Goal: Check status: Check status

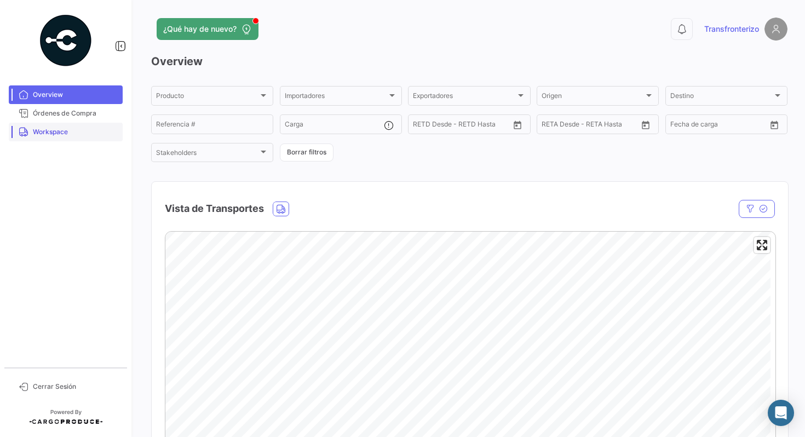
click at [35, 133] on span "Workspace" at bounding box center [75, 132] width 85 height 10
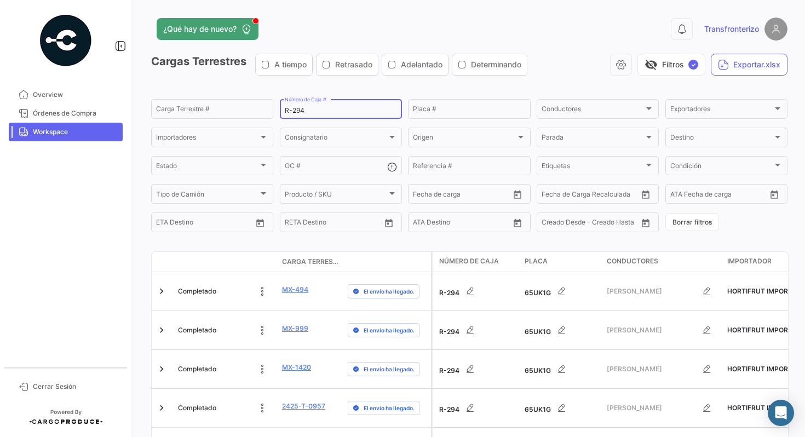
click at [322, 106] on div "R-294 Número de Caja #" at bounding box center [341, 107] width 112 height 21
type input "R-286"
click at [409, 84] on div "Cargas Terrestres A tiempo Retrasado Adelantado Determinando visibility_off Fil…" at bounding box center [469, 69] width 636 height 31
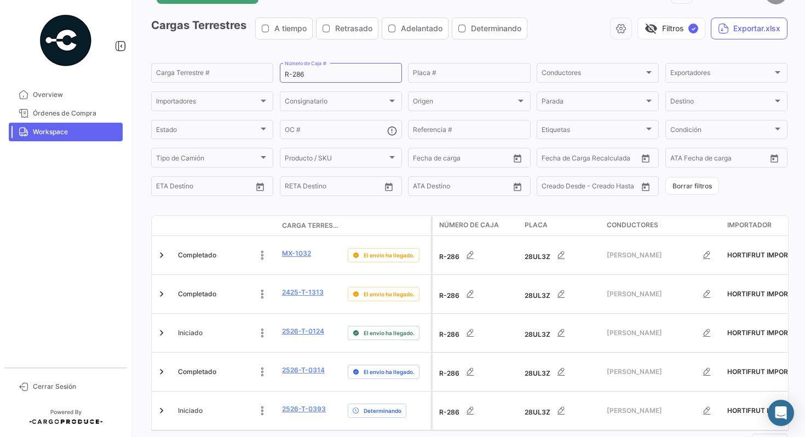
scroll to position [57, 0]
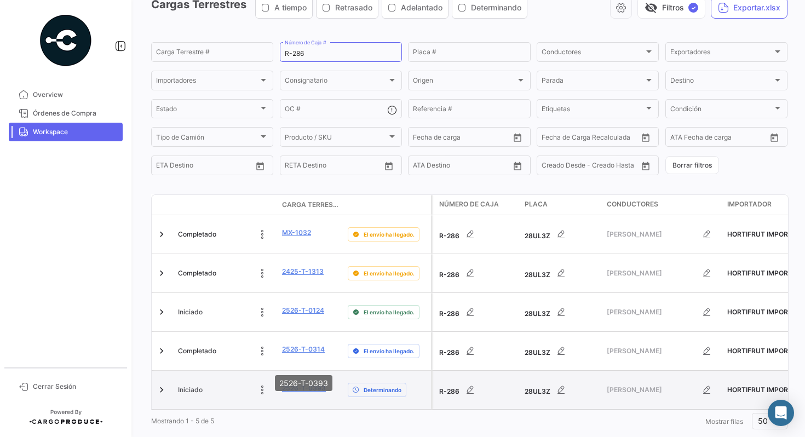
click at [296, 383] on link "2526-T-0393" at bounding box center [304, 388] width 44 height 10
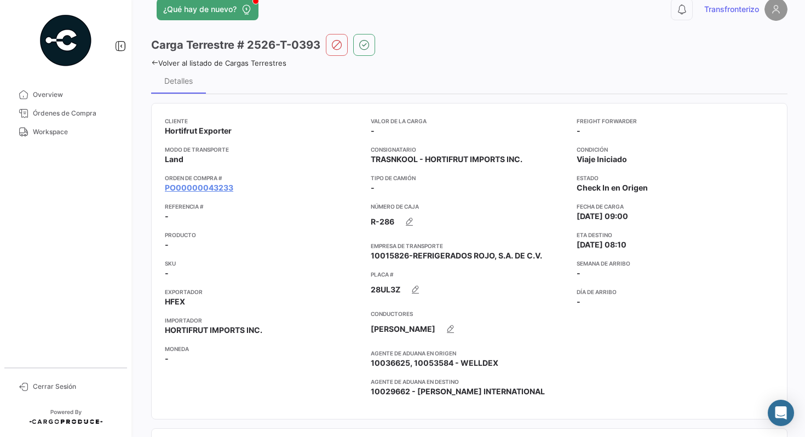
scroll to position [58, 0]
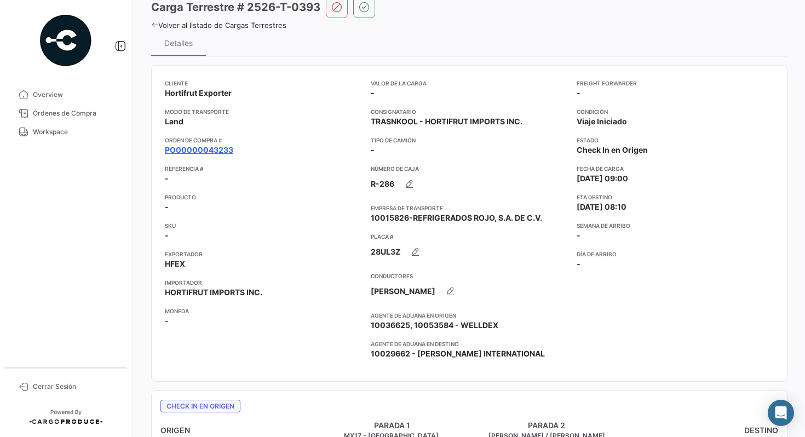
click at [214, 152] on link "PO00000043233" at bounding box center [199, 150] width 68 height 11
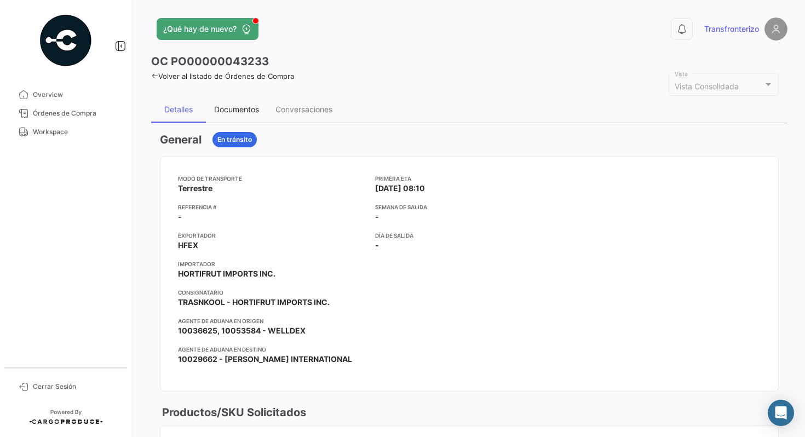
click at [237, 105] on div "Documentos" at bounding box center [236, 109] width 45 height 9
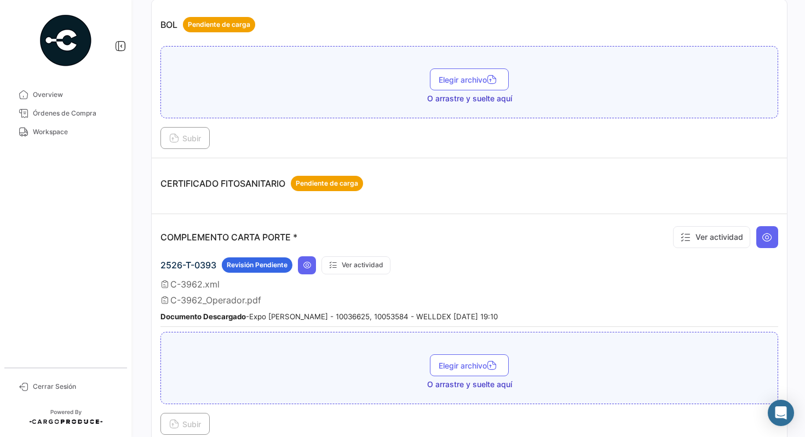
scroll to position [164, 0]
click at [309, 263] on icon at bounding box center [307, 265] width 9 height 9
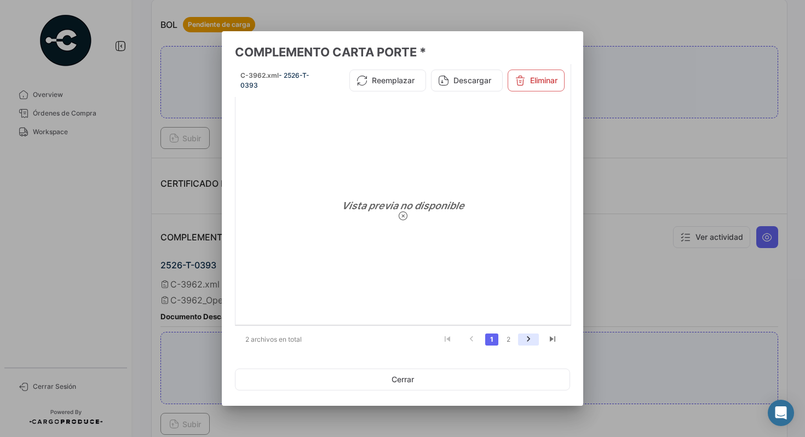
click at [522, 342] on icon "go to next page" at bounding box center [528, 340] width 14 height 13
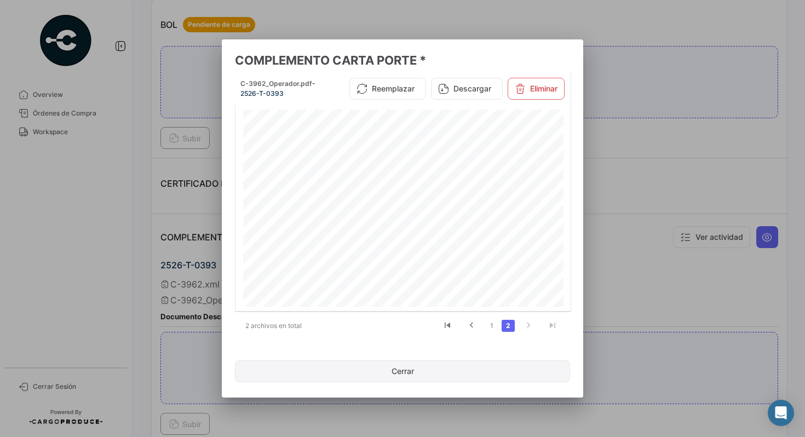
click at [404, 377] on button "Cerrar" at bounding box center [402, 371] width 335 height 22
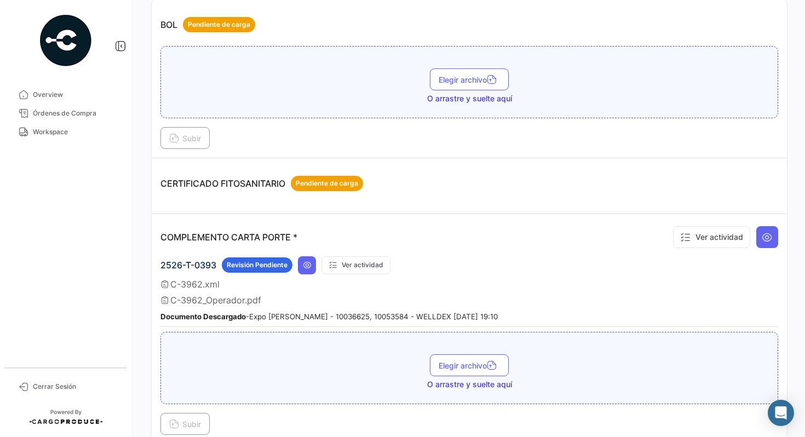
click at [486, 174] on div "CERTIFICADO FITOSANITARIO Pendiente de carga" at bounding box center [469, 183] width 618 height 33
click at [455, 196] on div "CERTIFICADO FITOSANITARIO Pendiente de carga" at bounding box center [469, 183] width 618 height 33
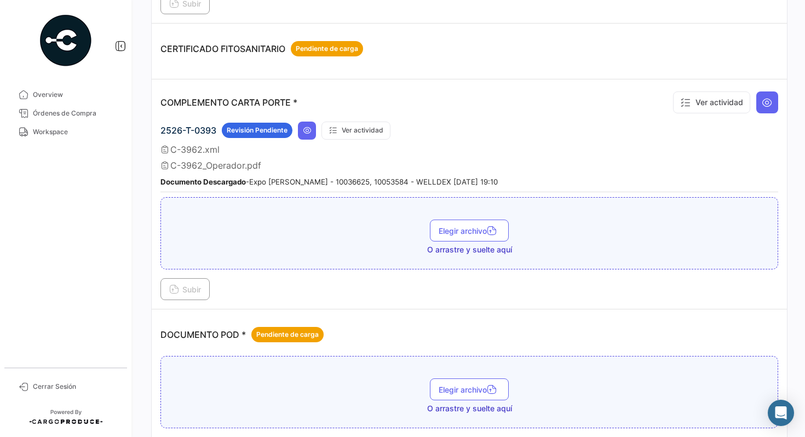
scroll to position [0, 0]
